Goal: Task Accomplishment & Management: Use online tool/utility

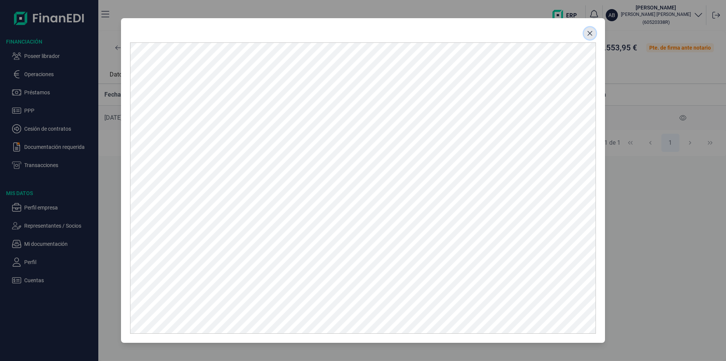
click at [592, 35] on icon "Close" at bounding box center [590, 33] width 6 height 6
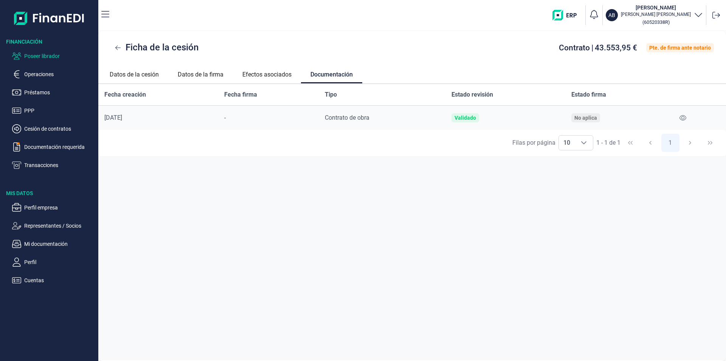
click at [52, 56] on p "Poseer librador" at bounding box center [59, 55] width 71 height 9
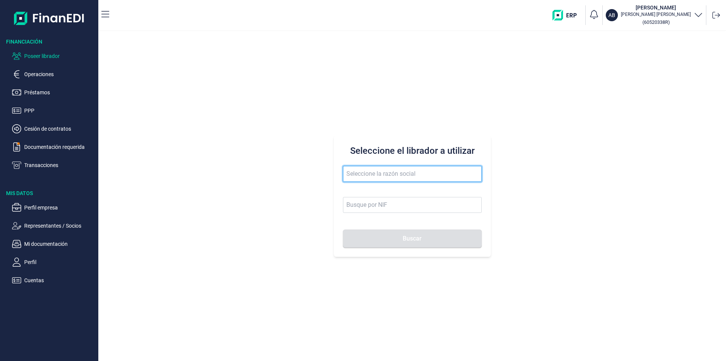
click at [365, 172] on input "text" at bounding box center [412, 174] width 139 height 16
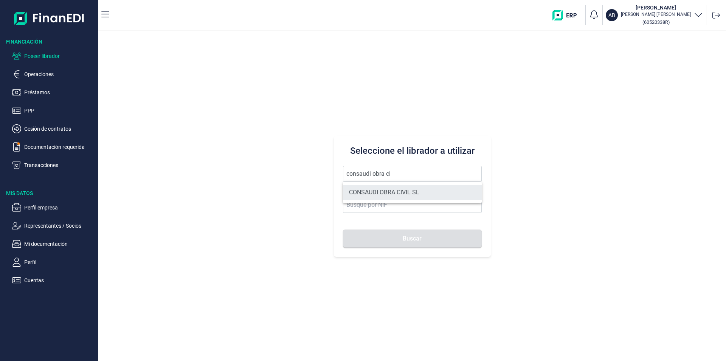
click at [398, 194] on li "CONSAUDI OBRA CIVIL SL" at bounding box center [412, 192] width 139 height 15
type input "CONSAUDI OBRA CIVIL SL"
type input "B95704722"
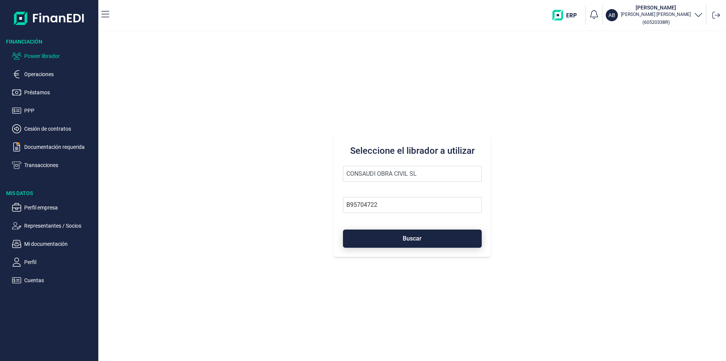
click at [412, 239] on span "Buscar" at bounding box center [412, 238] width 19 height 6
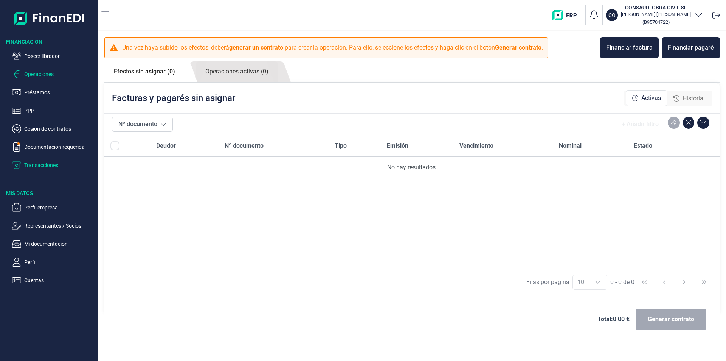
click at [42, 165] on p "Transacciones" at bounding box center [59, 164] width 71 height 9
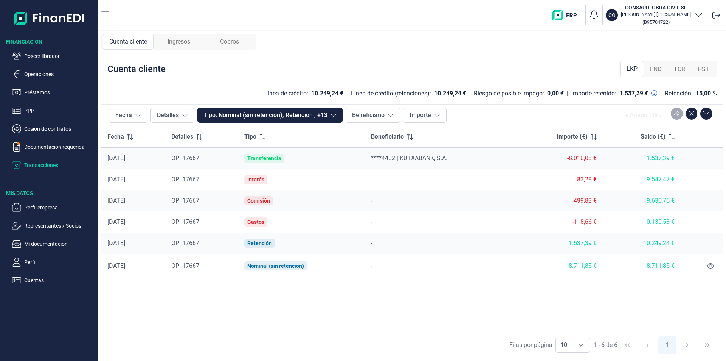
click at [657, 67] on span "FND" at bounding box center [656, 69] width 12 height 9
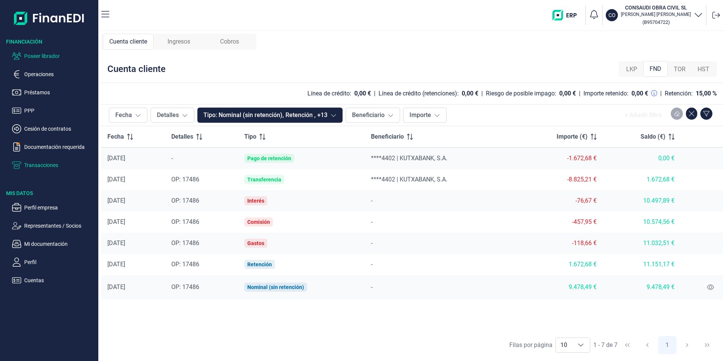
click at [47, 57] on p "Poseer librador" at bounding box center [59, 55] width 71 height 9
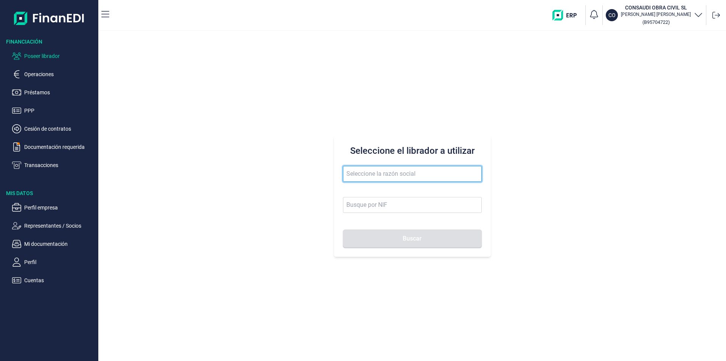
click at [353, 175] on input "text" at bounding box center [412, 174] width 139 height 16
drag, startPoint x: 382, startPoint y: 172, endPoint x: 333, endPoint y: 170, distance: 48.8
click at [333, 170] on div "Seleccione el librador a utilizar elite instala Buscar" at bounding box center [412, 195] width 628 height 329
type input "enico ge"
drag, startPoint x: 375, startPoint y: 176, endPoint x: 340, endPoint y: 174, distance: 35.3
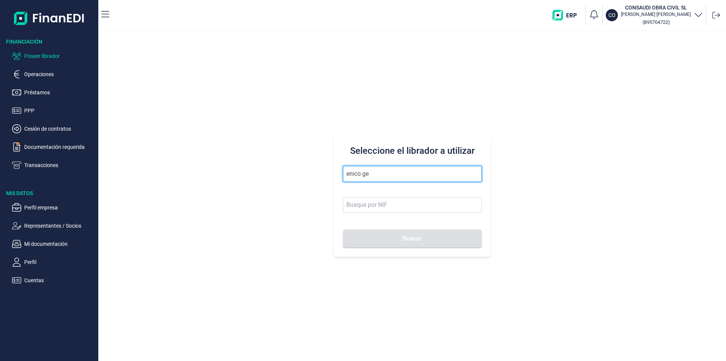
click at [340, 174] on div "Seleccione el librador a utilizar enico ge Buscar" at bounding box center [412, 195] width 157 height 121
